Goal: Download file/media

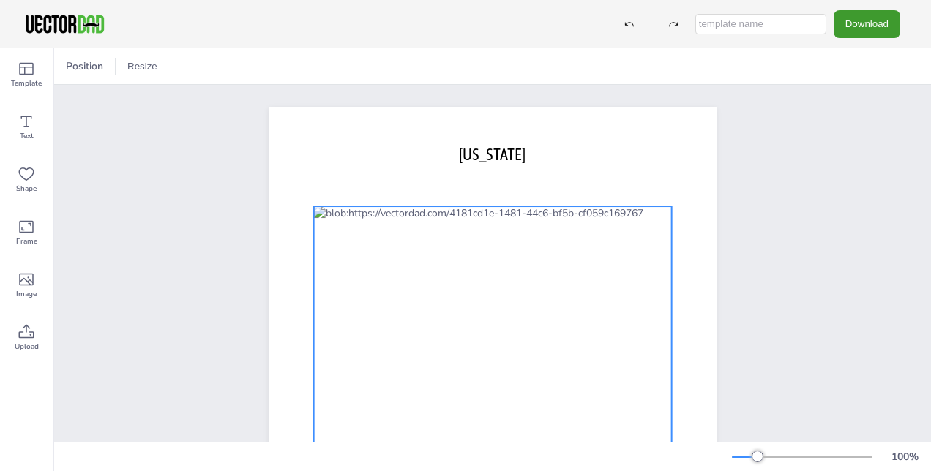
click at [357, 243] on div at bounding box center [493, 396] width 358 height 380
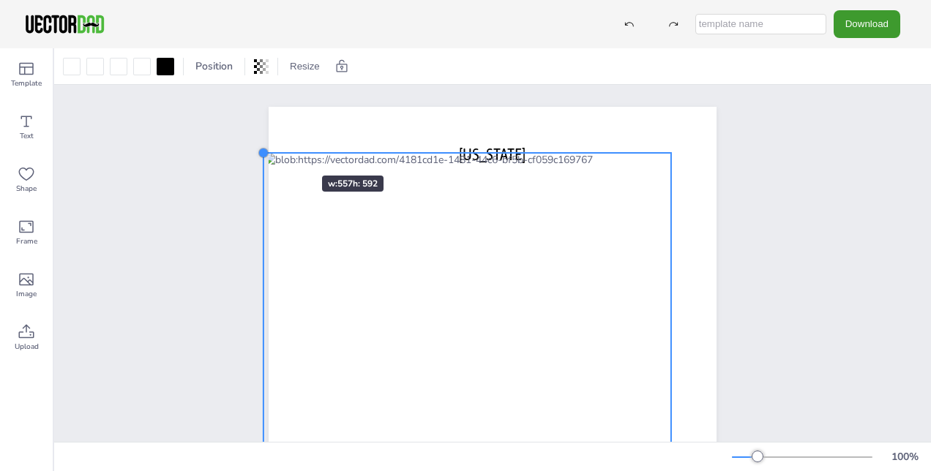
drag, startPoint x: 309, startPoint y: 203, endPoint x: 278, endPoint y: 149, distance: 61.6
click at [278, 149] on div "[DOMAIN_NAME] [US_STATE]" at bounding box center [493, 396] width 448 height 579
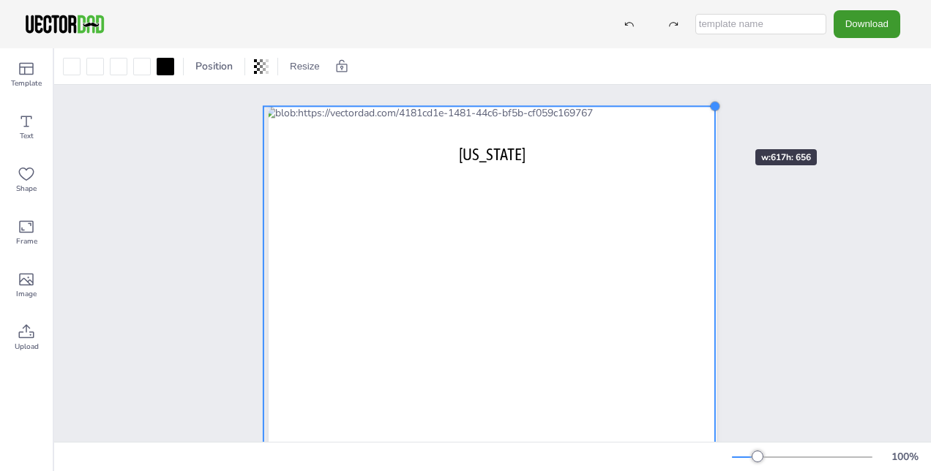
drag, startPoint x: 667, startPoint y: 152, endPoint x: 711, endPoint y: 123, distance: 52.8
click at [711, 123] on div "[DOMAIN_NAME] [US_STATE]" at bounding box center [493, 396] width 492 height 579
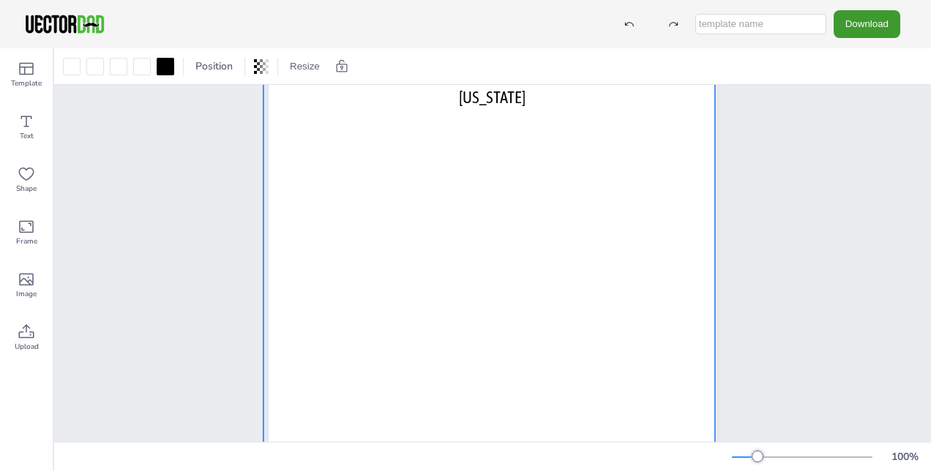
scroll to position [277, 0]
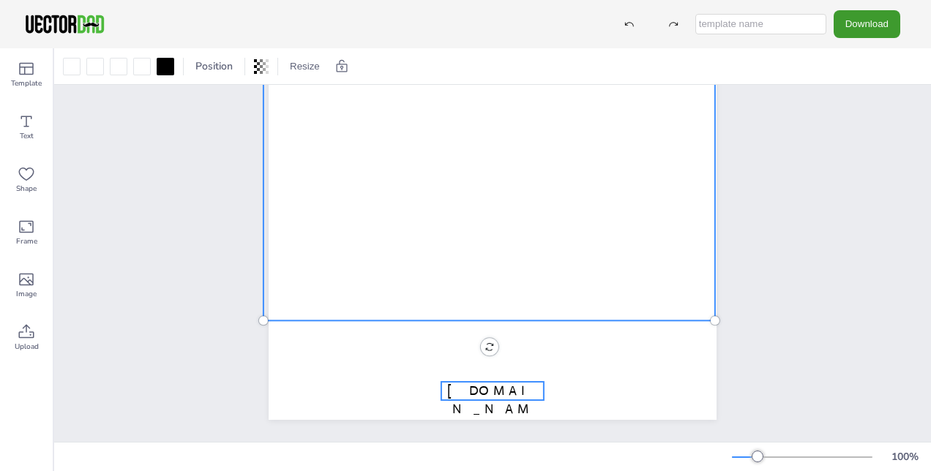
click at [473, 383] on span "[DOMAIN_NAME]" at bounding box center [492, 409] width 91 height 53
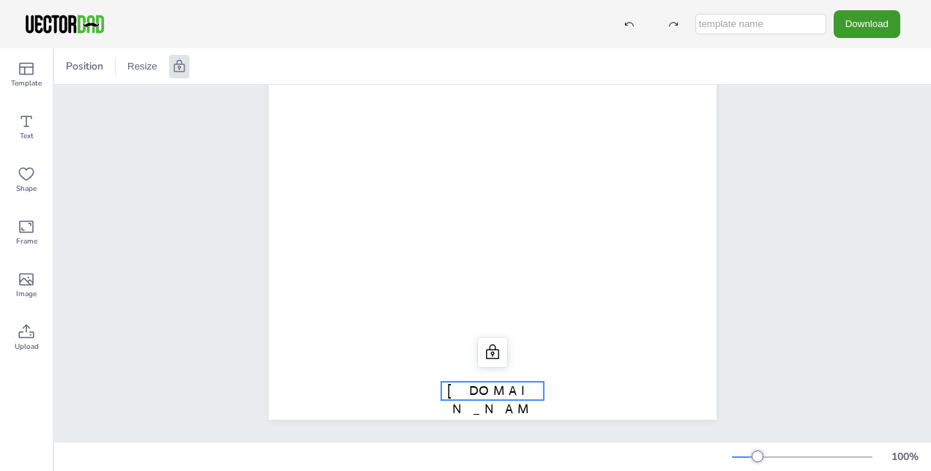
click at [521, 383] on span "[DOMAIN_NAME]" at bounding box center [492, 409] width 91 height 53
click at [530, 382] on p "[DOMAIN_NAME]" at bounding box center [492, 410] width 102 height 56
click at [533, 382] on p "[DOMAIN_NAME]" at bounding box center [492, 410] width 102 height 56
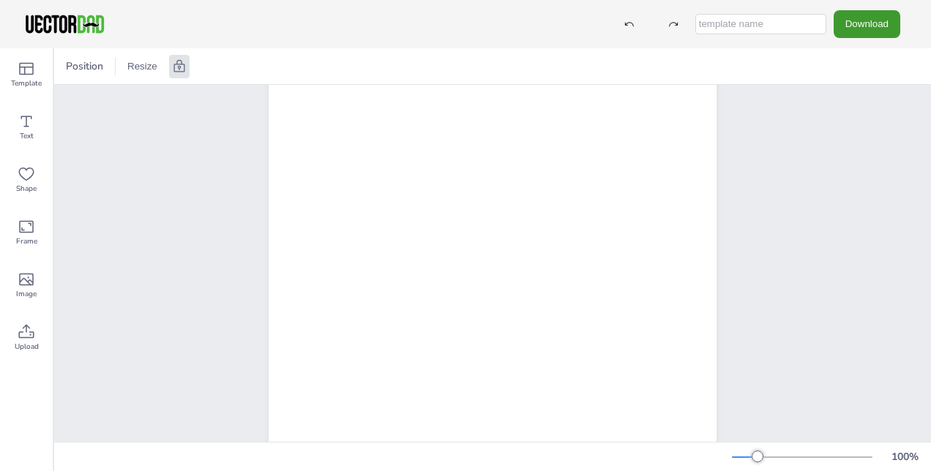
scroll to position [57, 0]
click at [848, 31] on button "Download" at bounding box center [866, 23] width 67 height 27
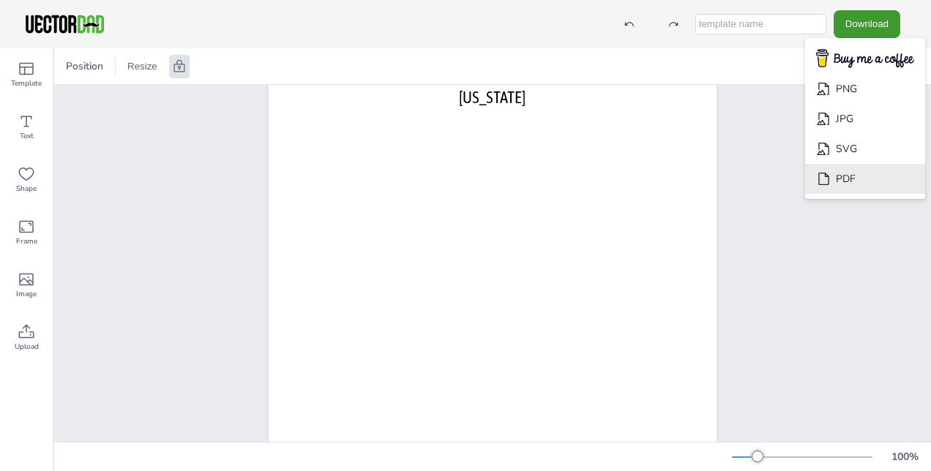
click at [839, 171] on li "PDF" at bounding box center [865, 179] width 120 height 30
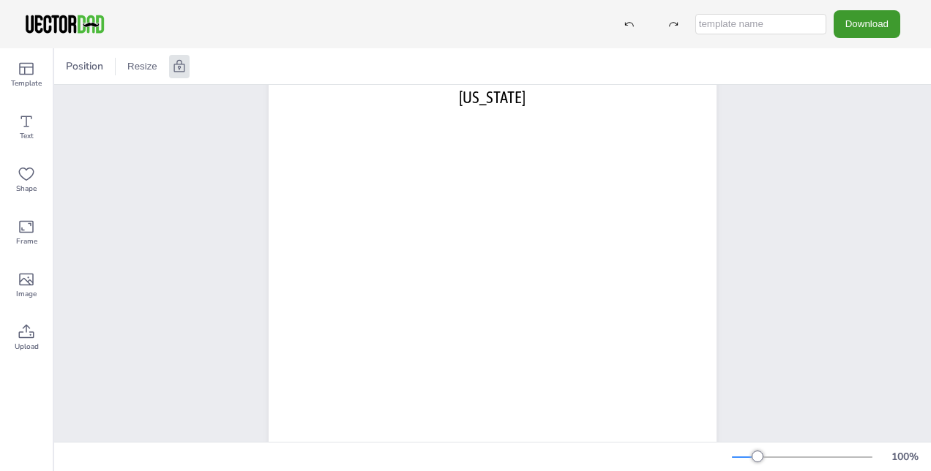
click at [172, 78] on div "Position Resize" at bounding box center [492, 66] width 877 height 36
click at [149, 69] on button "Resize" at bounding box center [142, 66] width 42 height 23
click at [176, 69] on li "A4 (8.25in x 11.75in)" at bounding box center [182, 67] width 123 height 29
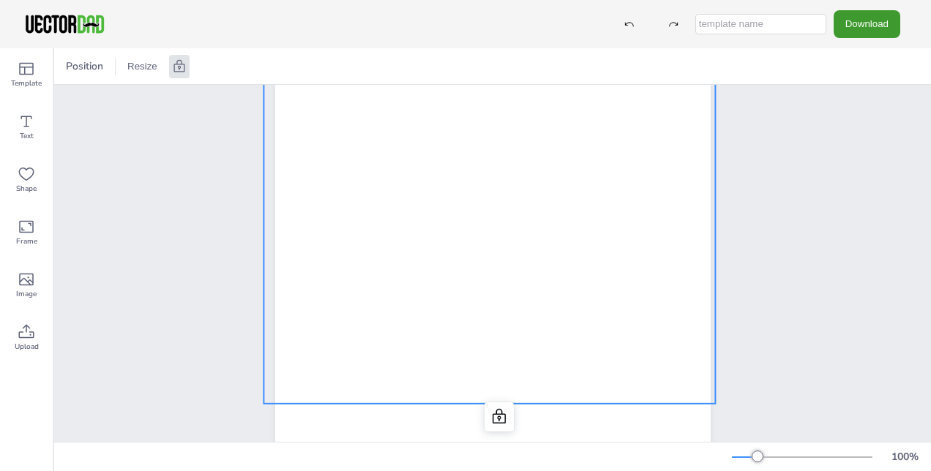
scroll to position [220, 0]
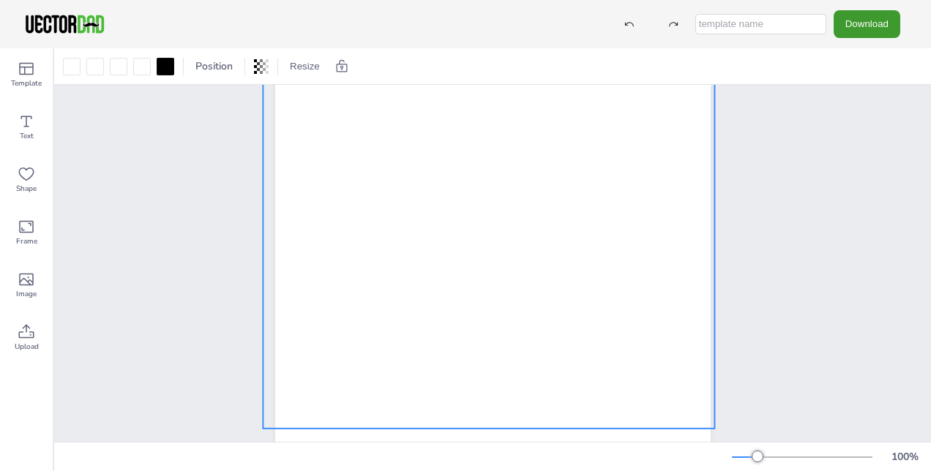
drag, startPoint x: 496, startPoint y: 211, endPoint x: 498, endPoint y: 249, distance: 38.1
click at [498, 249] on div at bounding box center [488, 189] width 451 height 480
